Goal: Task Accomplishment & Management: Manage account settings

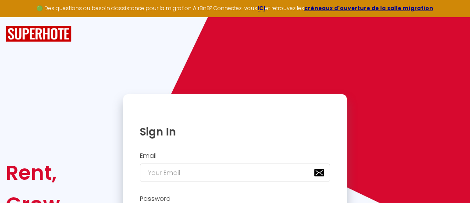
click at [264, 9] on strong "ICI" at bounding box center [261, 7] width 8 height 7
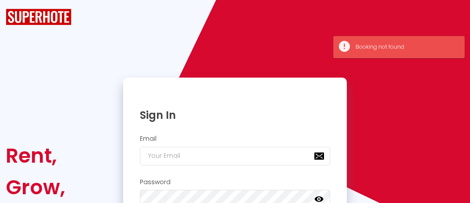
checkbox input "true"
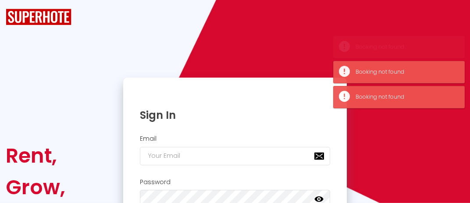
checkbox input "true"
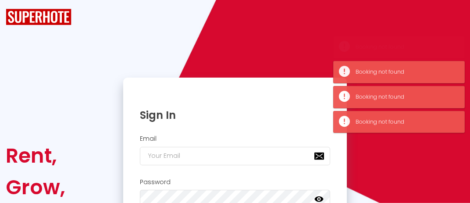
checkbox input "true"
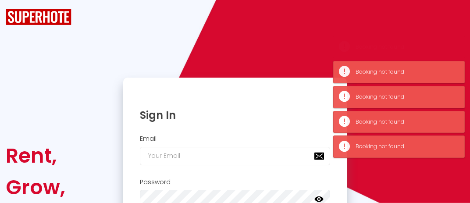
checkbox input "true"
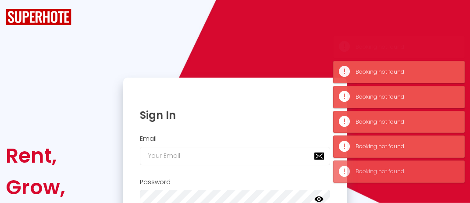
checkbox input "true"
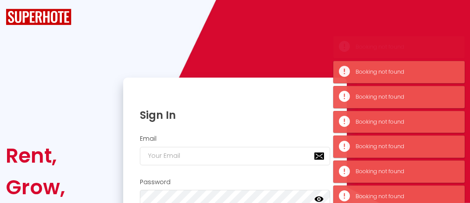
checkbox input "true"
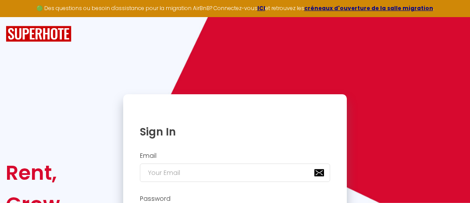
click at [90, 51] on div "Rent, [GEOGRAPHIC_DATA], Enjoy. Sign In Email Password false Remember me Forgot…" at bounding box center [235, 165] width 470 height 297
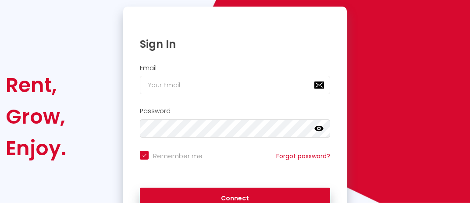
scroll to position [92, 0]
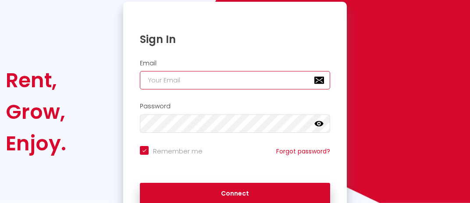
click at [320, 82] on input "email" at bounding box center [235, 80] width 190 height 18
click at [320, 85] on input "email" at bounding box center [235, 80] width 190 height 18
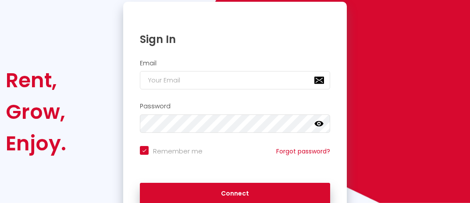
click at [432, 119] on div "Rent, [GEOGRAPHIC_DATA], Enjoy. Sign In Email Password false Remember me Forgot…" at bounding box center [235, 112] width 470 height 220
click at [424, 121] on div "Rent, [GEOGRAPHIC_DATA], Enjoy. Sign In Email Password false Remember me Forgot…" at bounding box center [235, 112] width 470 height 220
click at [422, 120] on div "Rent, [GEOGRAPHIC_DATA], Enjoy. Sign In Email Password false Remember me Forgot…" at bounding box center [235, 112] width 470 height 220
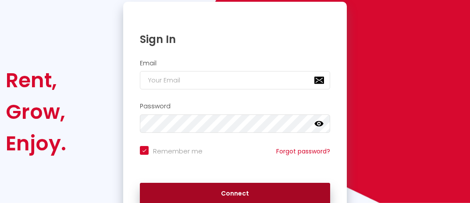
click at [243, 192] on button "Connect" at bounding box center [235, 194] width 190 height 22
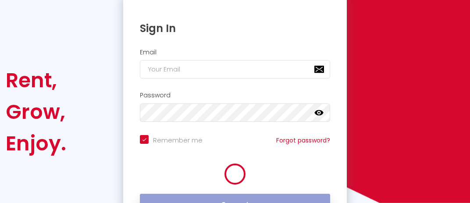
checkbox input "true"
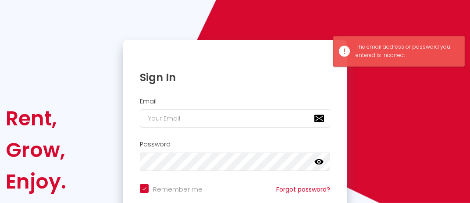
scroll to position [0, 0]
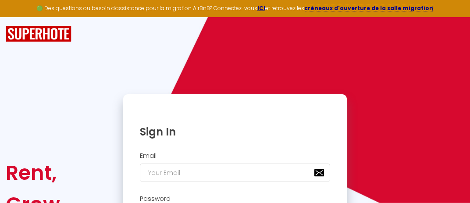
click at [365, 11] on strong "créneaux d'ouverture de la salle migration" at bounding box center [368, 7] width 129 height 7
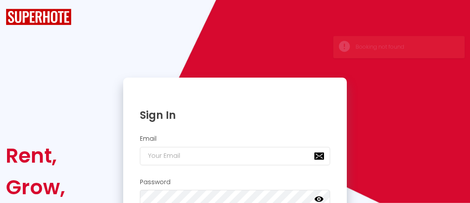
checkbox input "true"
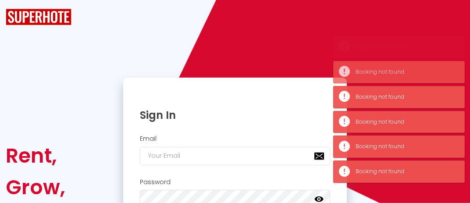
checkbox input "true"
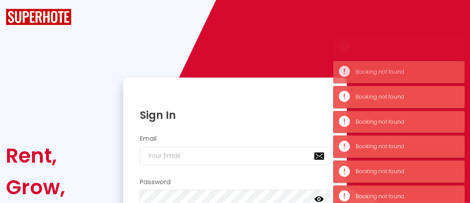
checkbox input "true"
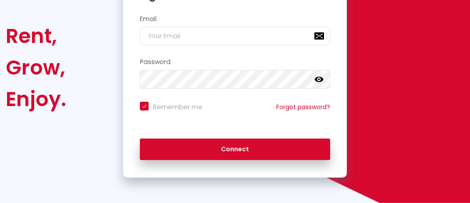
scroll to position [44, 0]
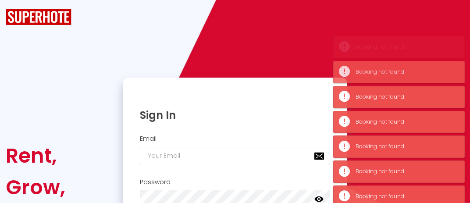
checkbox input "true"
